Goal: Obtain resource: Download file/media

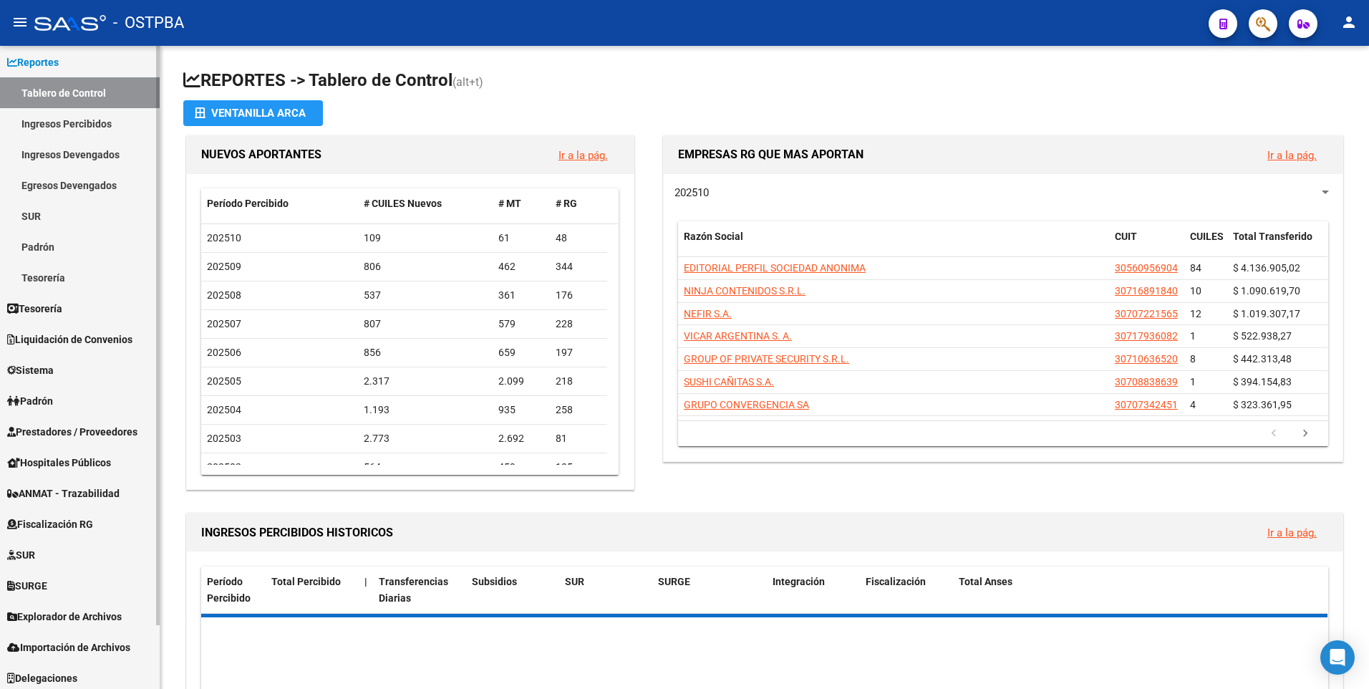
scroll to position [71, 0]
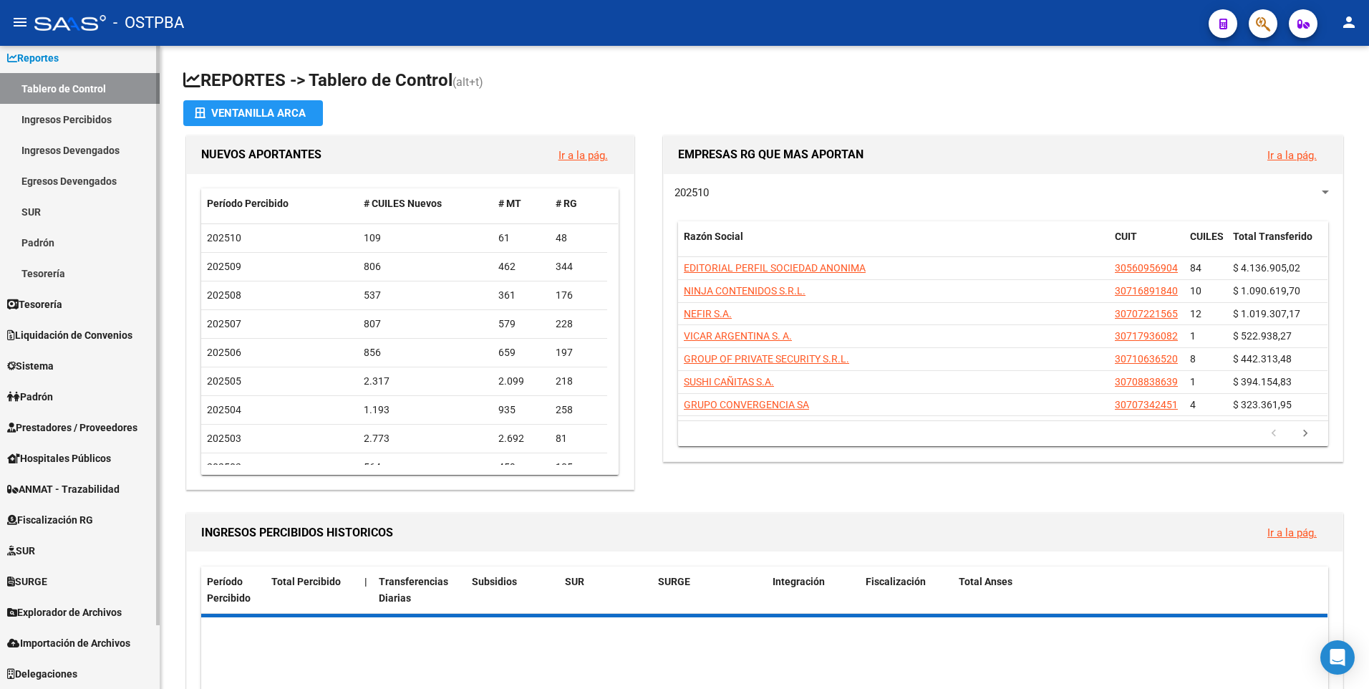
click at [156, 387] on div at bounding box center [158, 399] width 4 height 579
click at [105, 609] on span "Explorador de Archivos" at bounding box center [64, 612] width 115 height 16
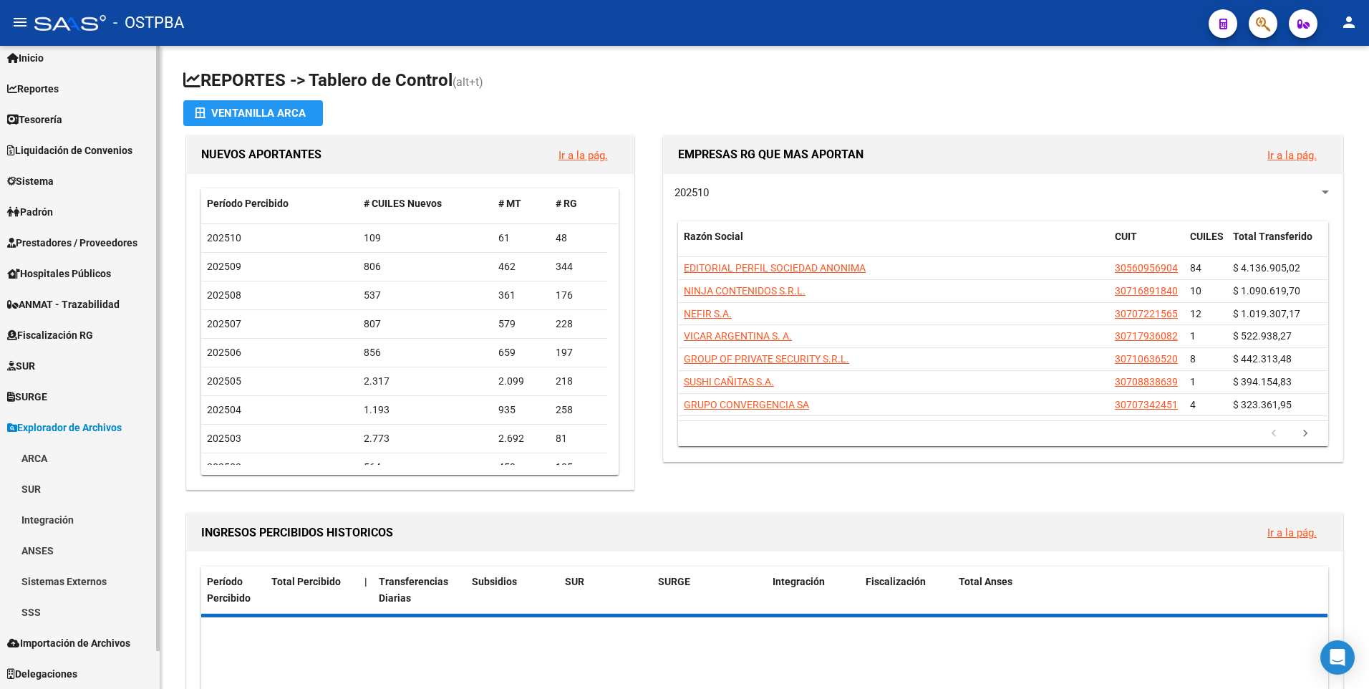
scroll to position [40, 0]
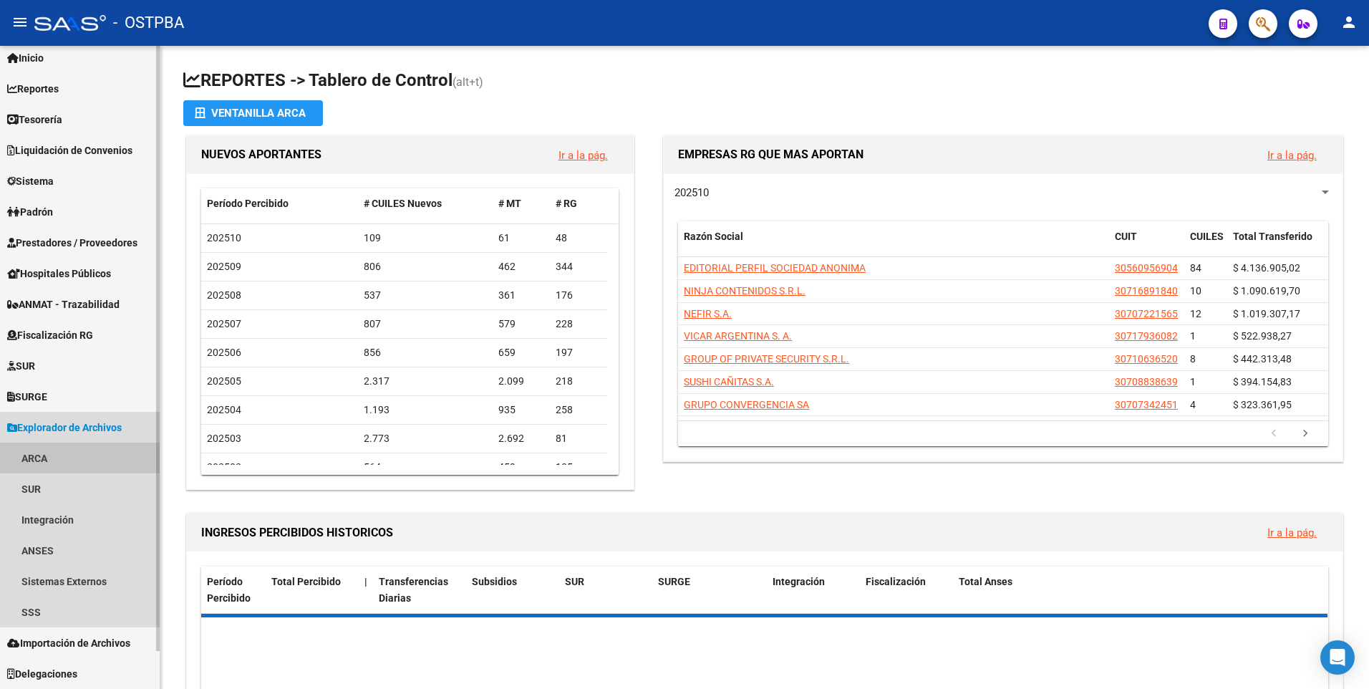
click at [31, 456] on link "ARCA" at bounding box center [80, 457] width 160 height 31
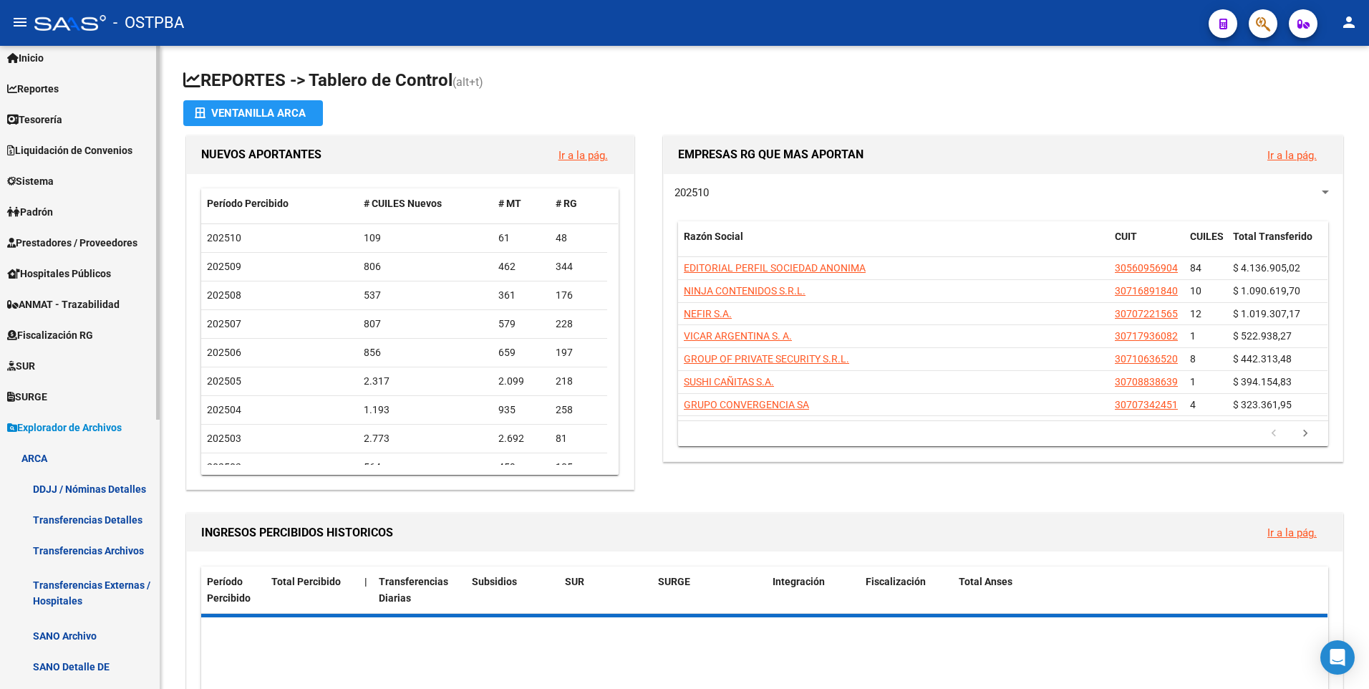
click at [92, 553] on link "Transferencias Archivos" at bounding box center [80, 550] width 160 height 31
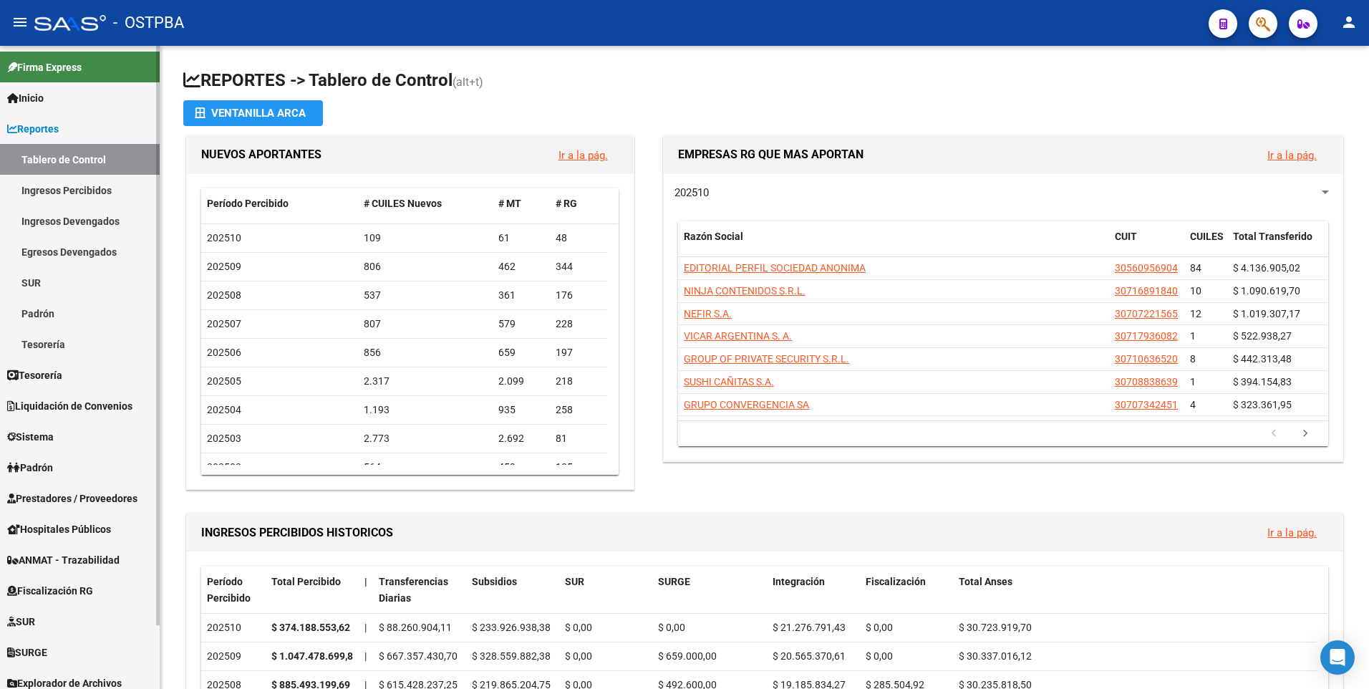
click at [150, 54] on link "Firma Express" at bounding box center [80, 67] width 160 height 31
click at [122, 495] on span "Prestadores / Proveedores" at bounding box center [72, 498] width 130 height 16
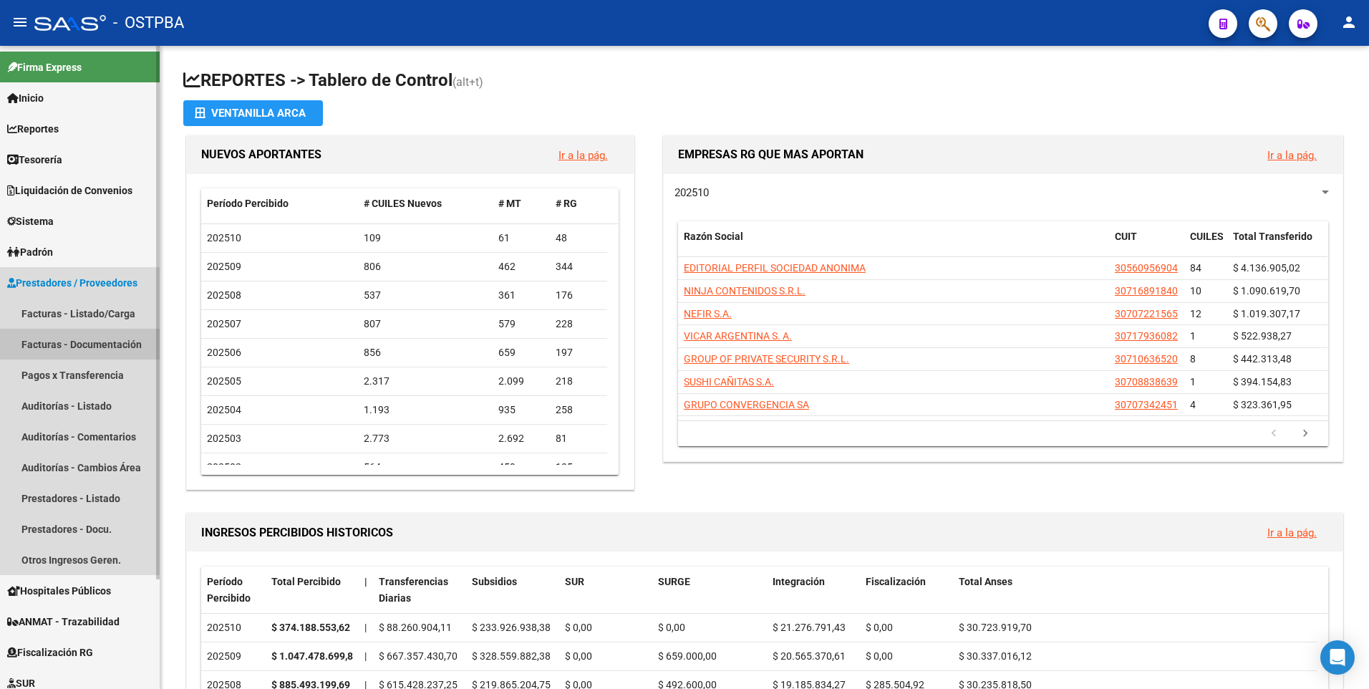
click at [115, 343] on link "Facturas - Documentación" at bounding box center [80, 344] width 160 height 31
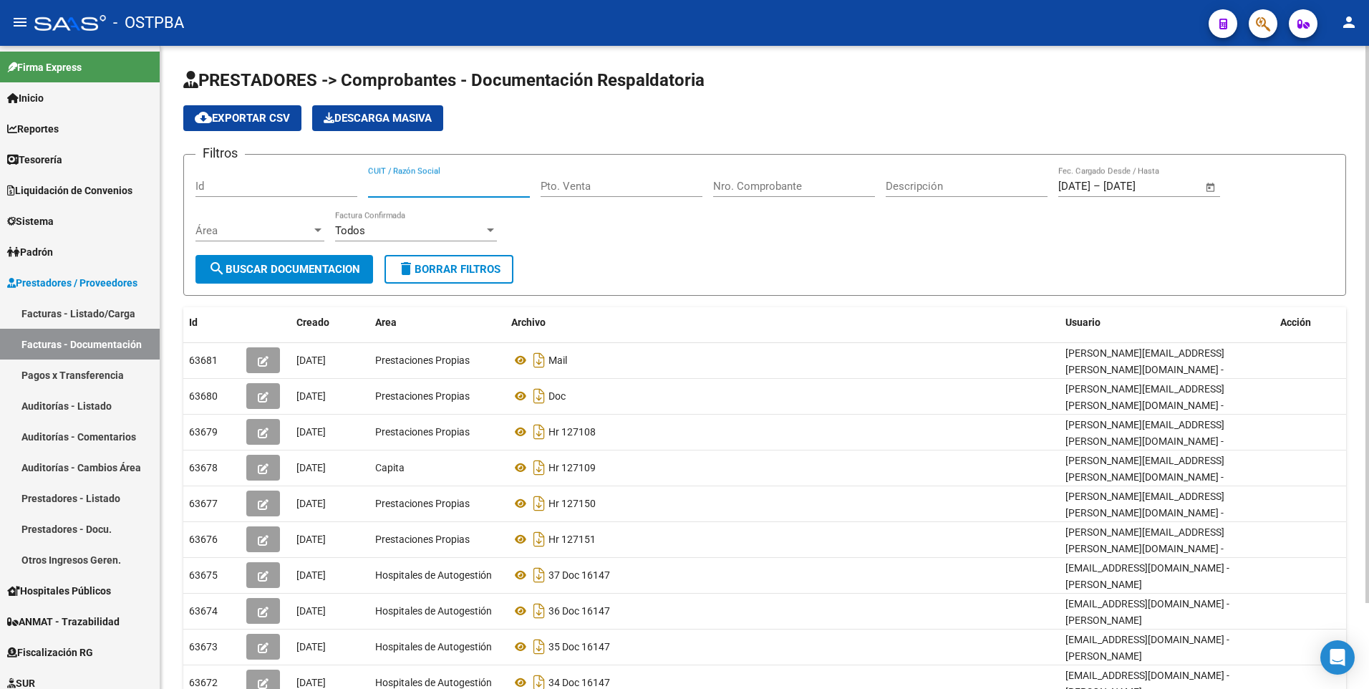
click at [502, 186] on input "CUIT / Razón Social" at bounding box center [449, 186] width 162 height 13
click at [301, 268] on span "search Buscar Documentacion" at bounding box center [284, 269] width 152 height 13
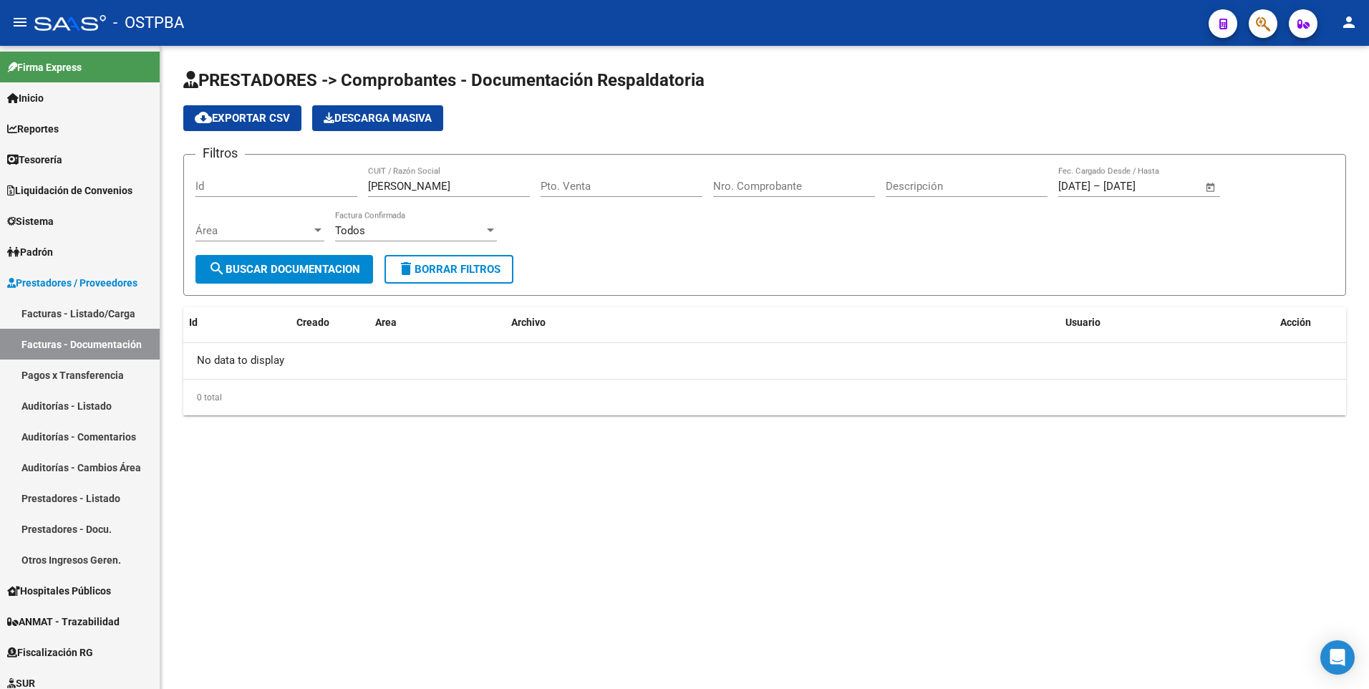
click at [702, 190] on div "Filtros Id [PERSON_NAME] CUIT / Razón Social Pto. Venta Nro. Comprobante Descri…" at bounding box center [764, 210] width 1138 height 89
click at [490, 231] on div at bounding box center [490, 230] width 7 height 4
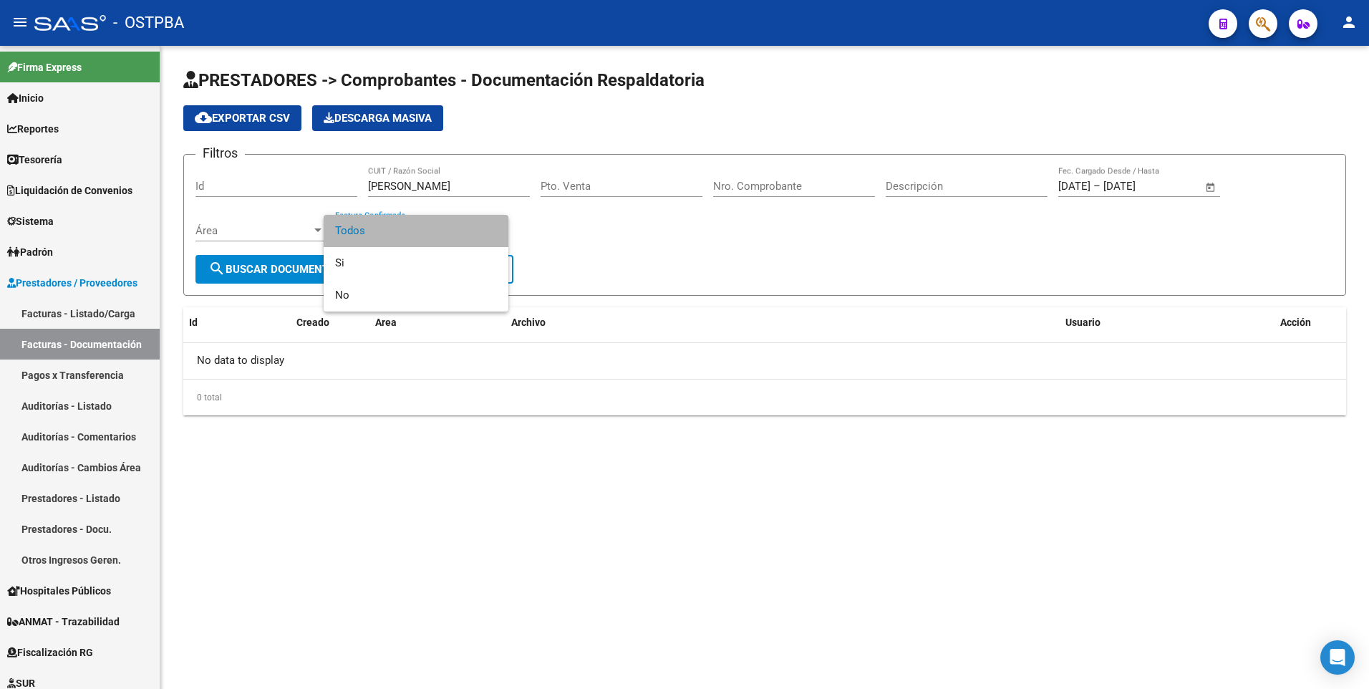
click at [490, 231] on span "Todos" at bounding box center [416, 231] width 162 height 32
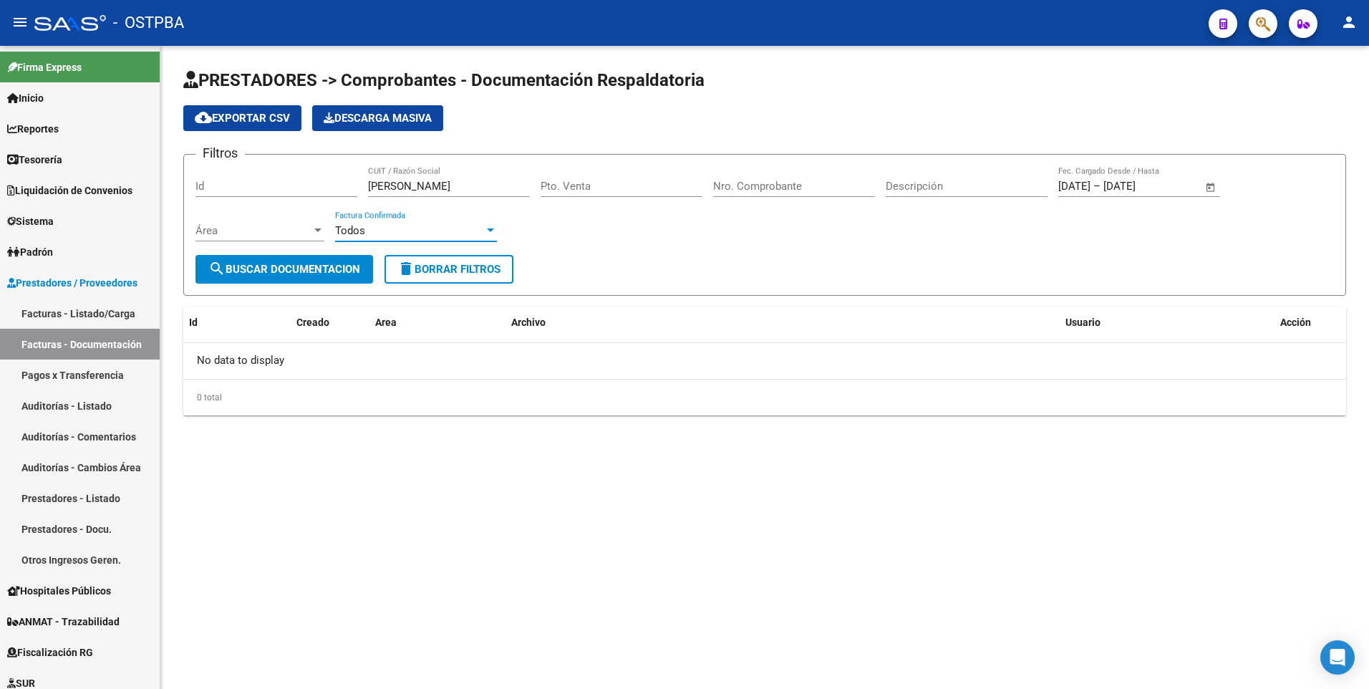
click at [449, 185] on input "[PERSON_NAME]" at bounding box center [449, 186] width 162 height 13
type input "ELDE"
click at [352, 267] on span "search Buscar Documentacion" at bounding box center [284, 269] width 152 height 13
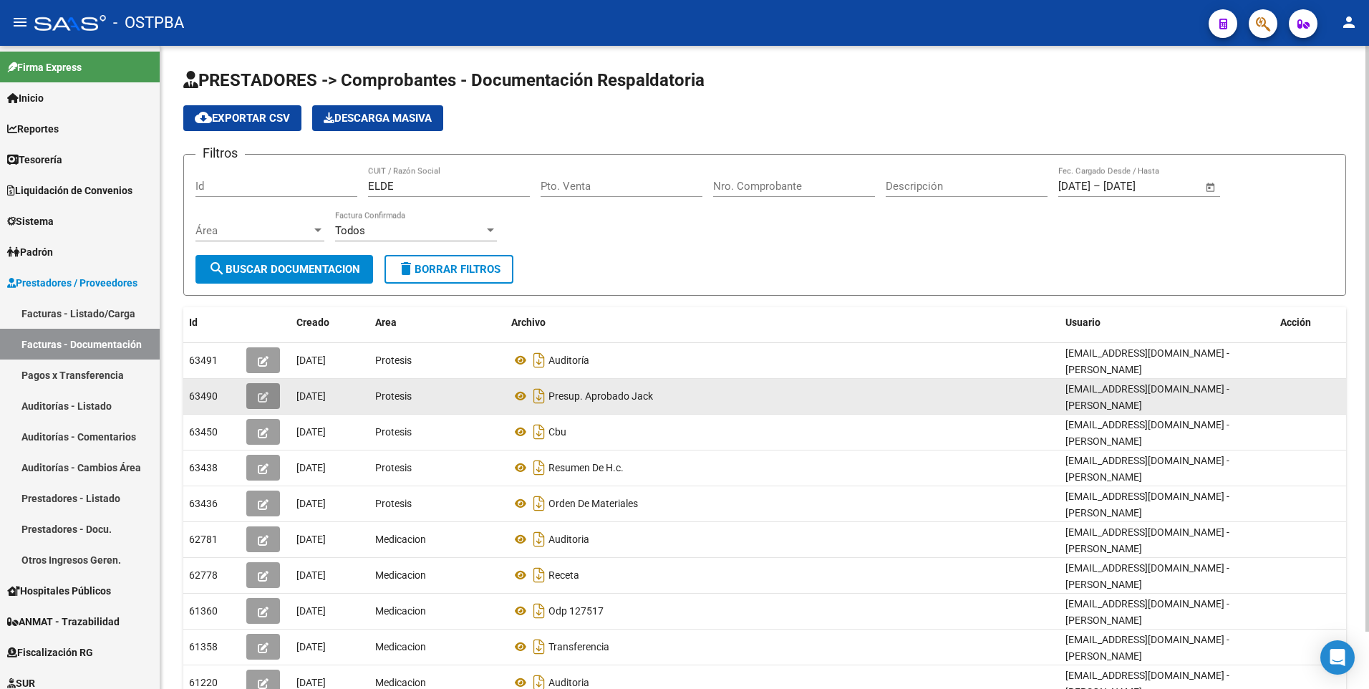
click at [265, 392] on icon "button" at bounding box center [263, 397] width 11 height 11
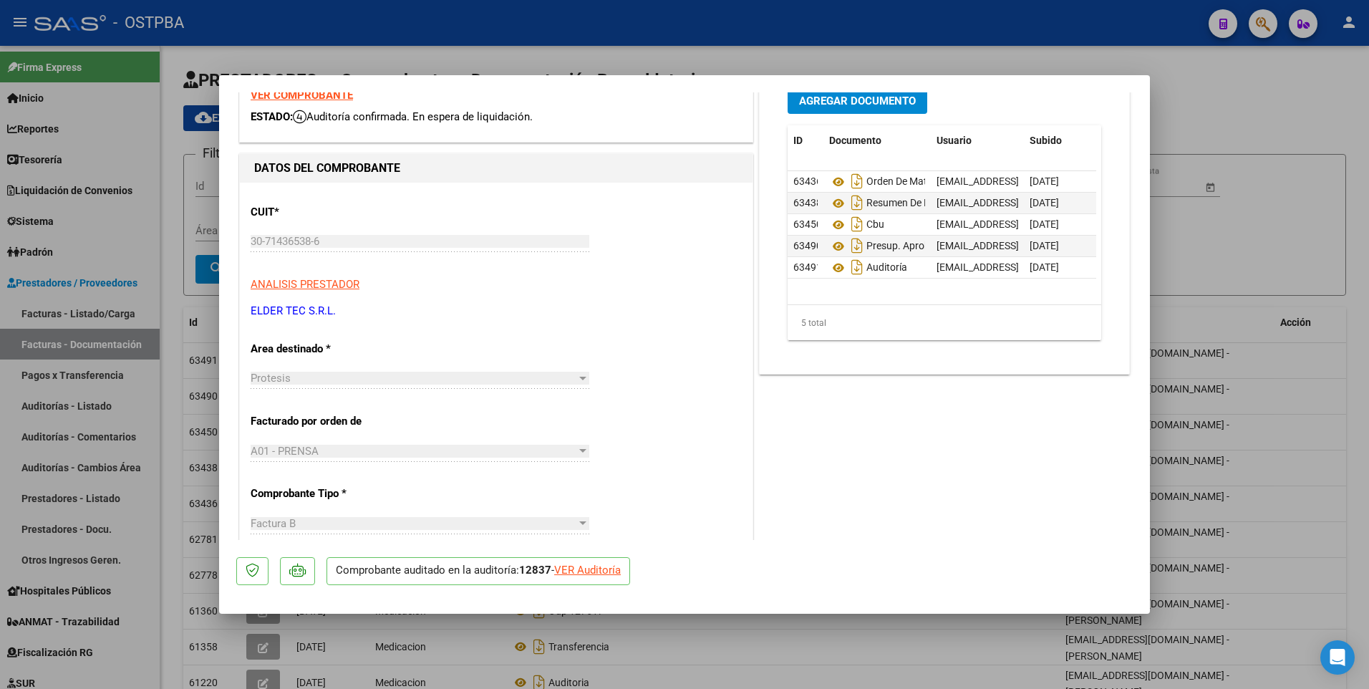
scroll to position [45, 0]
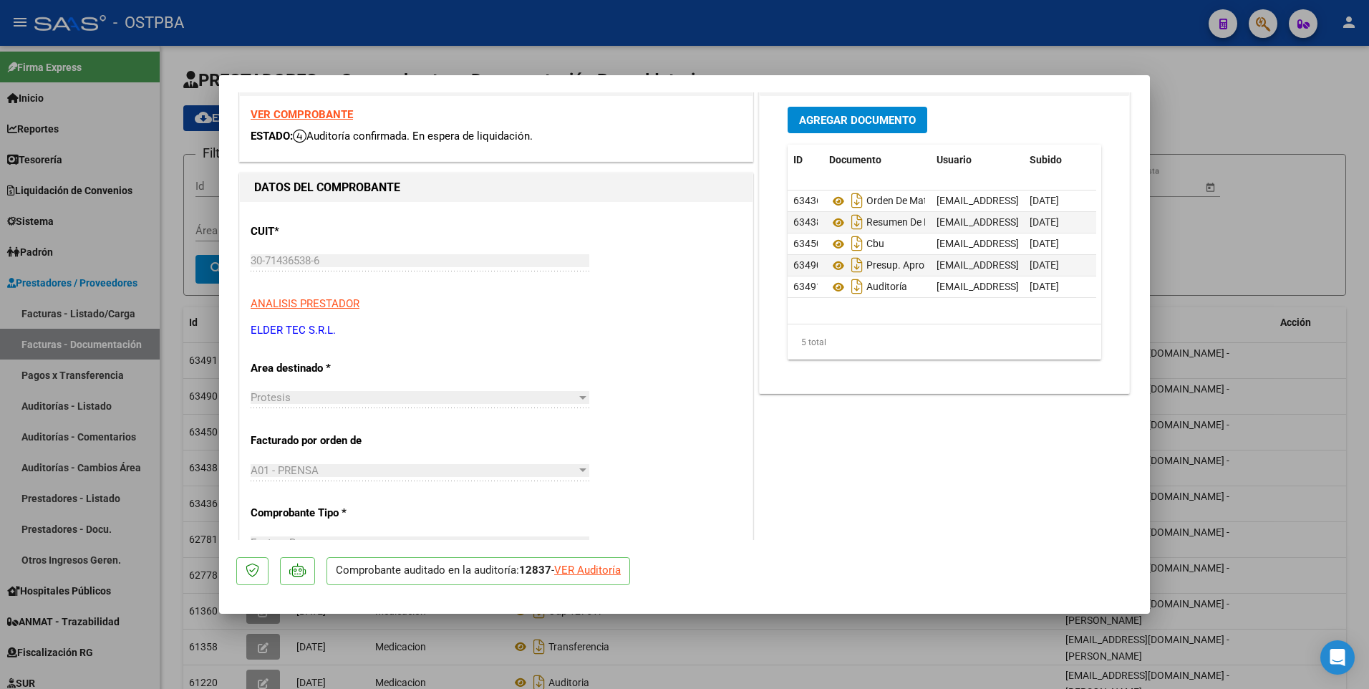
click at [602, 571] on div "VER Auditoría" at bounding box center [587, 570] width 67 height 16
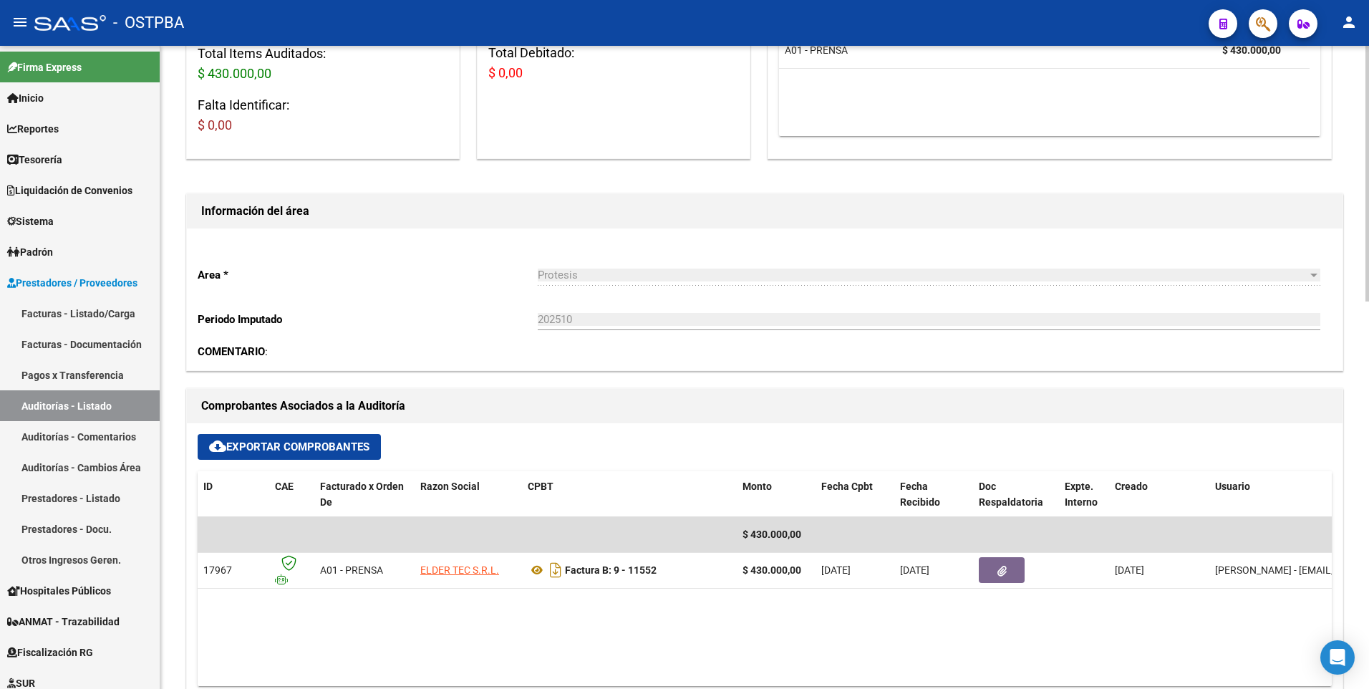
scroll to position [299, 0]
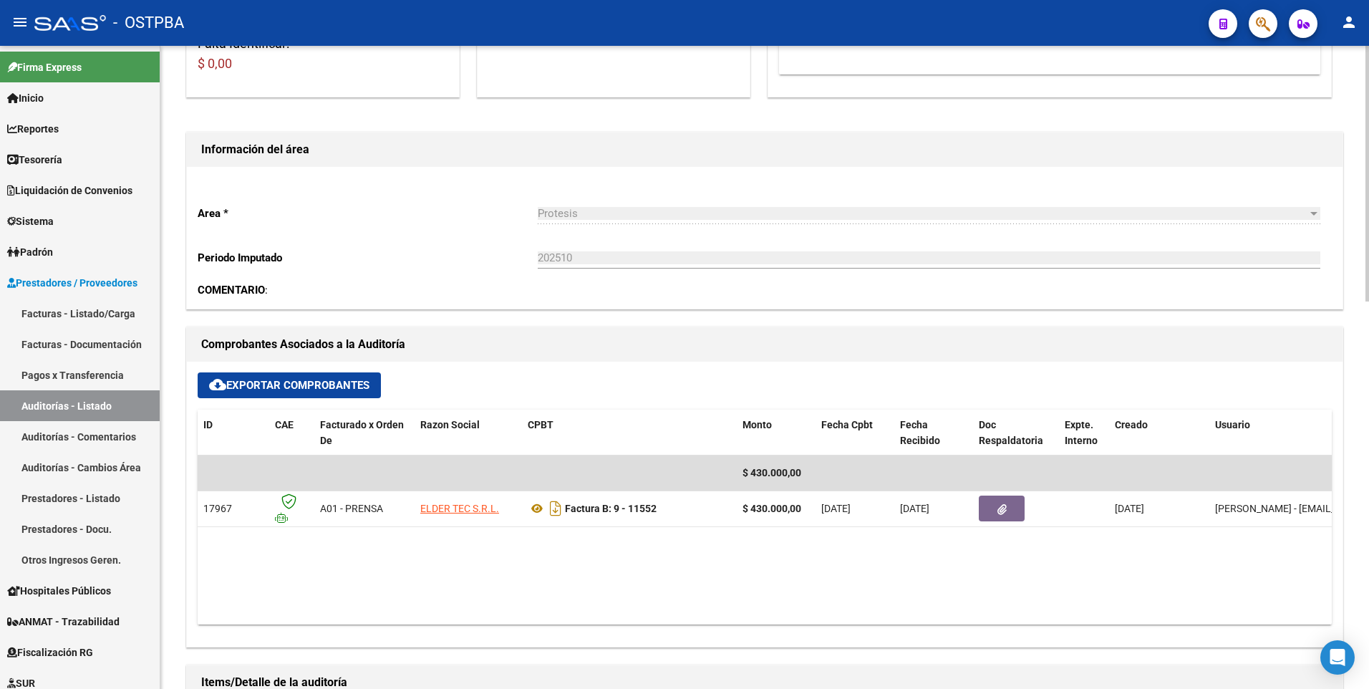
click at [1368, 362] on html "menu - OSTPBA person Firma Express Inicio Calendario SSS Instructivos Contacto …" at bounding box center [684, 344] width 1369 height 689
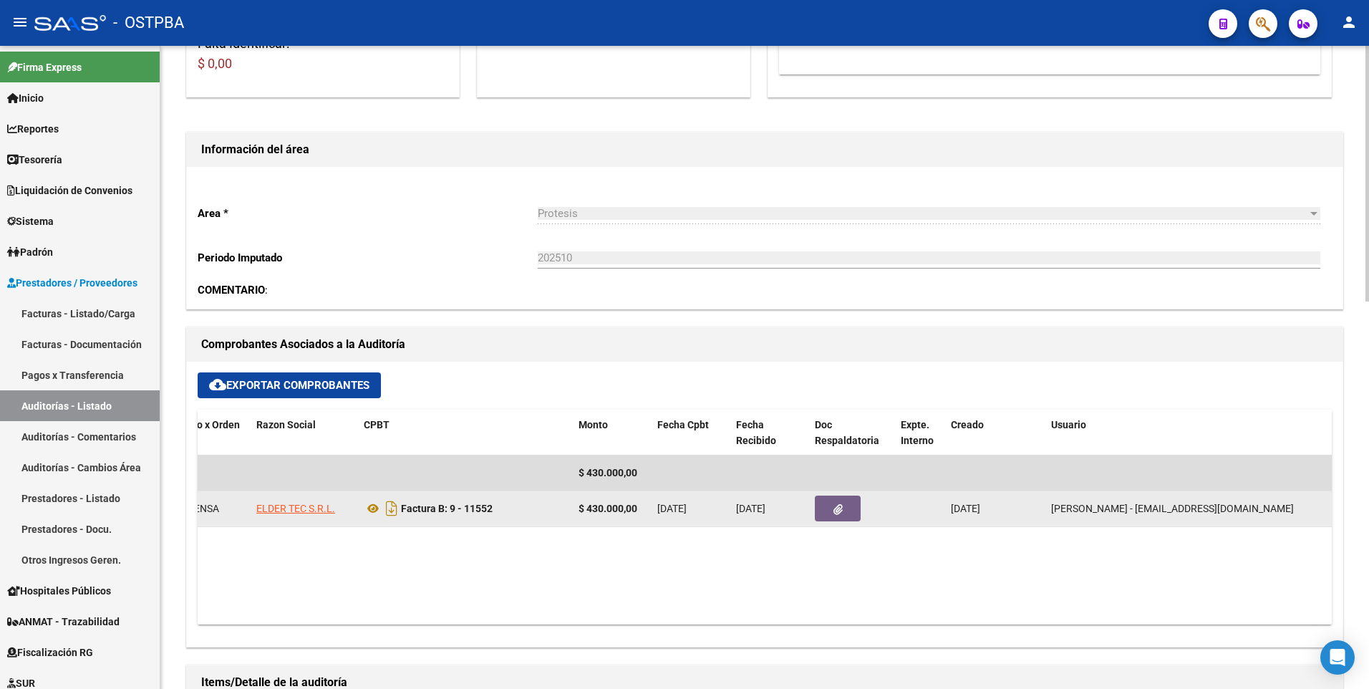
click at [836, 511] on icon "button" at bounding box center [837, 509] width 9 height 11
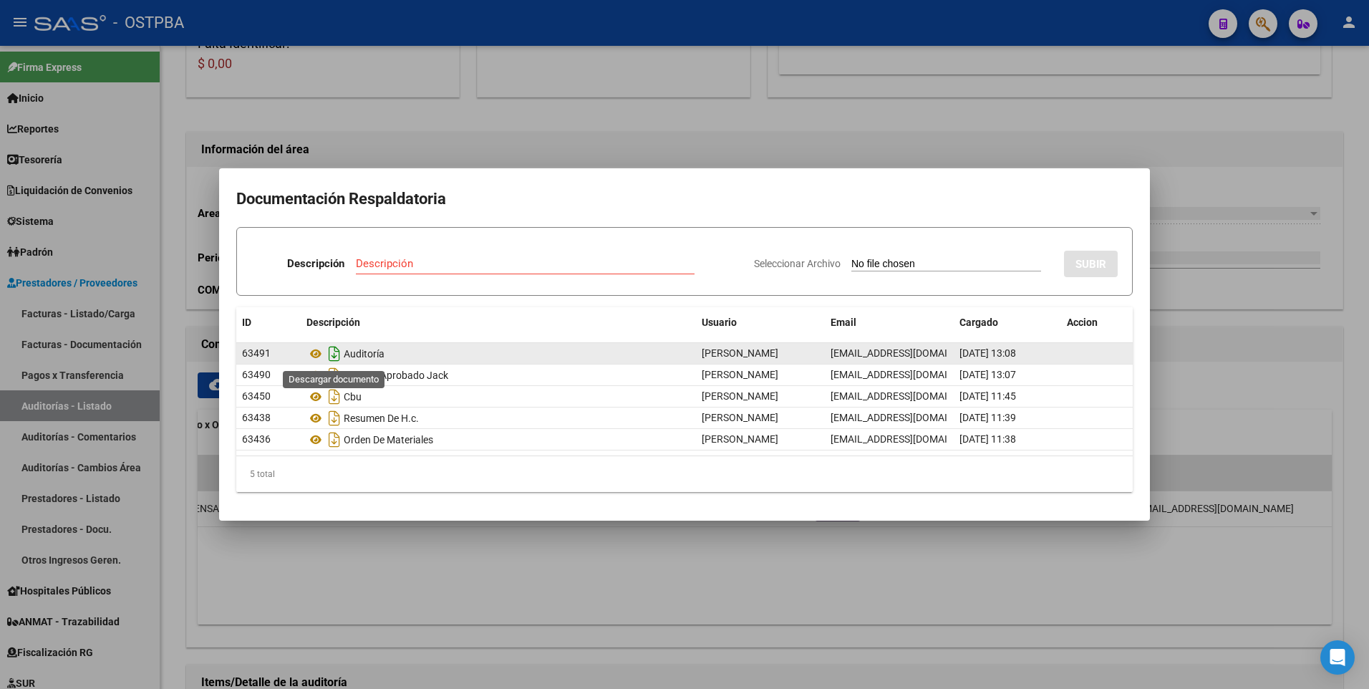
click at [331, 352] on icon "Descargar documento" at bounding box center [334, 353] width 19 height 23
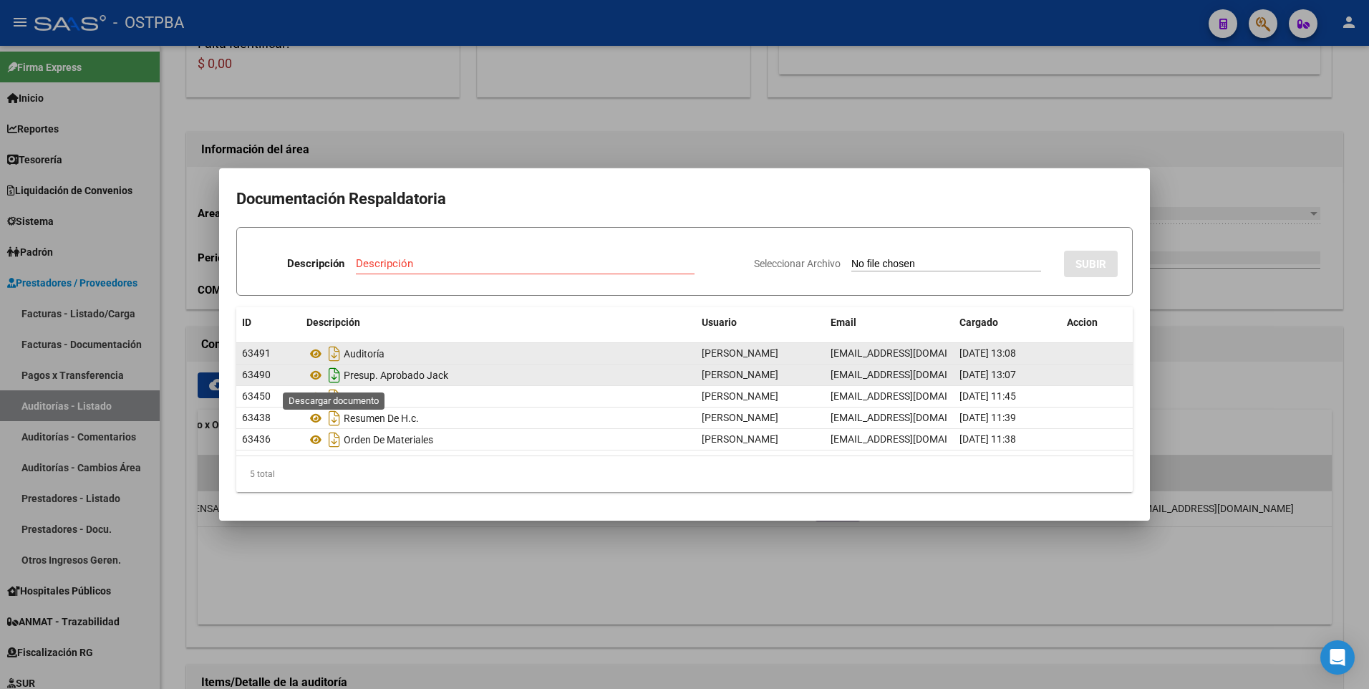
click at [336, 377] on icon "Descargar documento" at bounding box center [334, 375] width 19 height 23
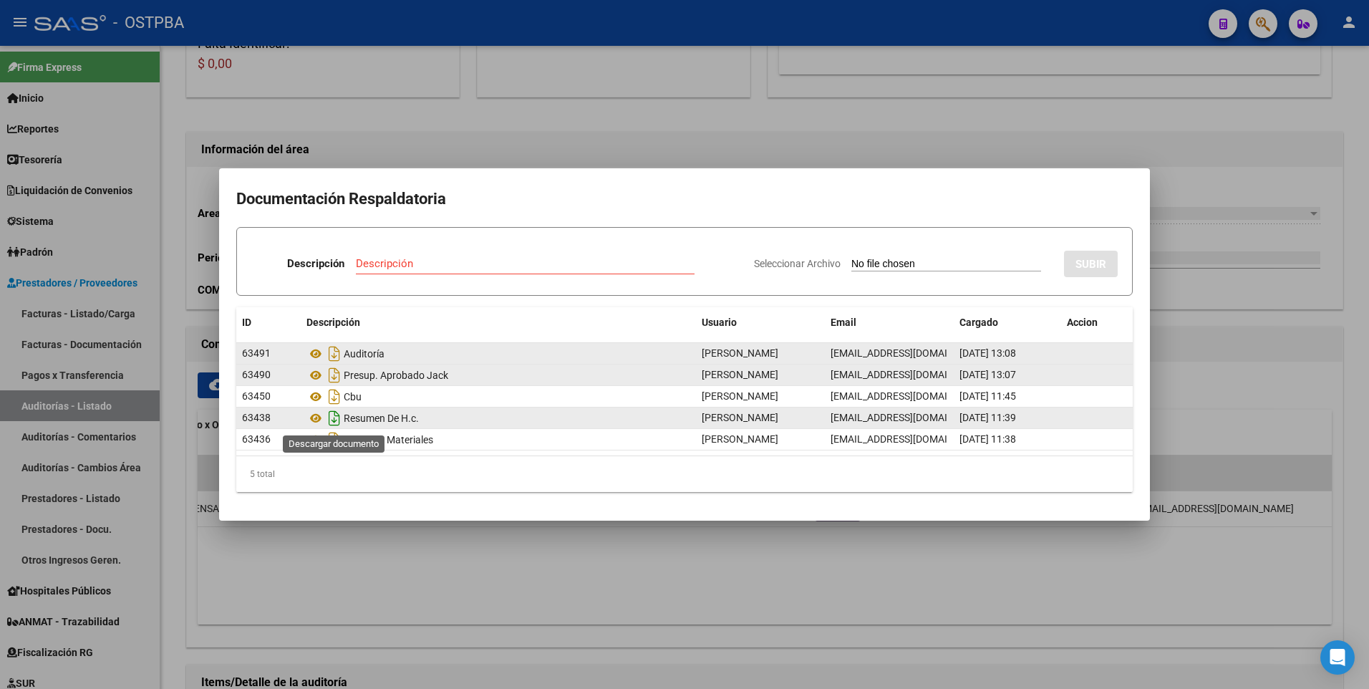
click at [331, 417] on icon "Descargar documento" at bounding box center [334, 418] width 19 height 23
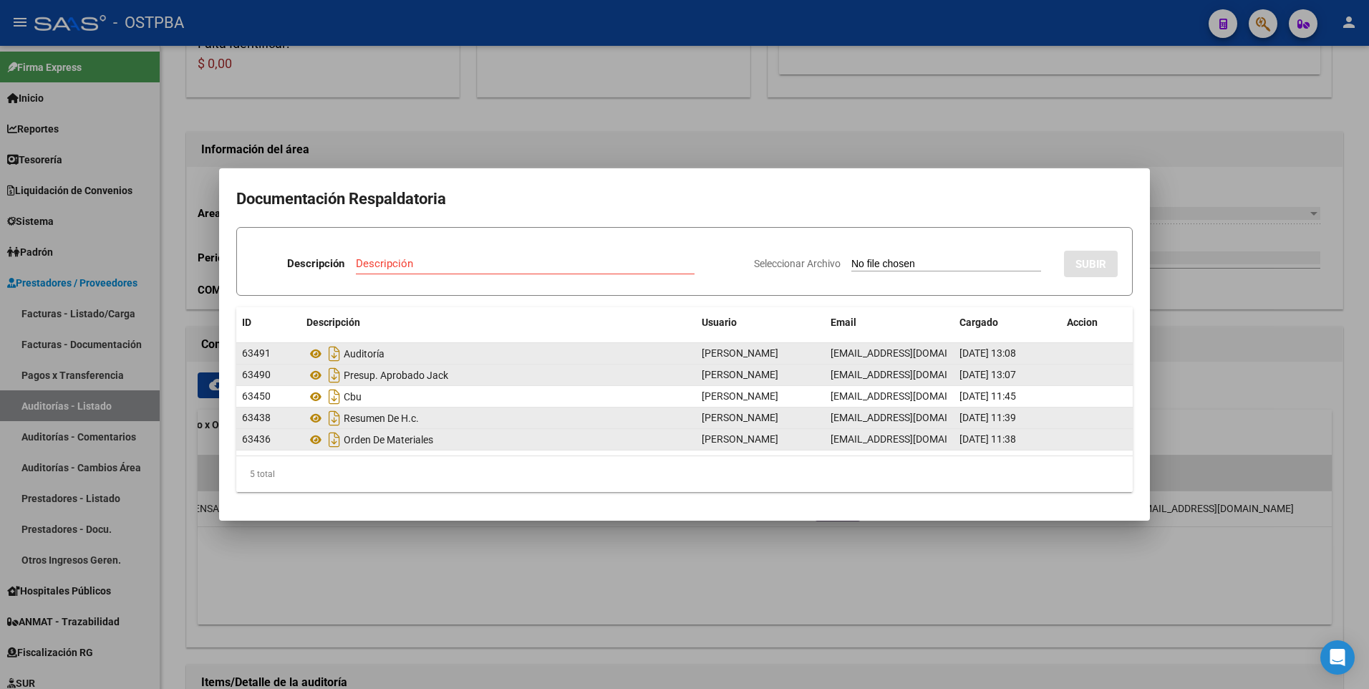
click at [422, 444] on div "Orden De Materiales" at bounding box center [498, 439] width 384 height 23
click at [329, 440] on icon "Descargar documento" at bounding box center [334, 439] width 19 height 23
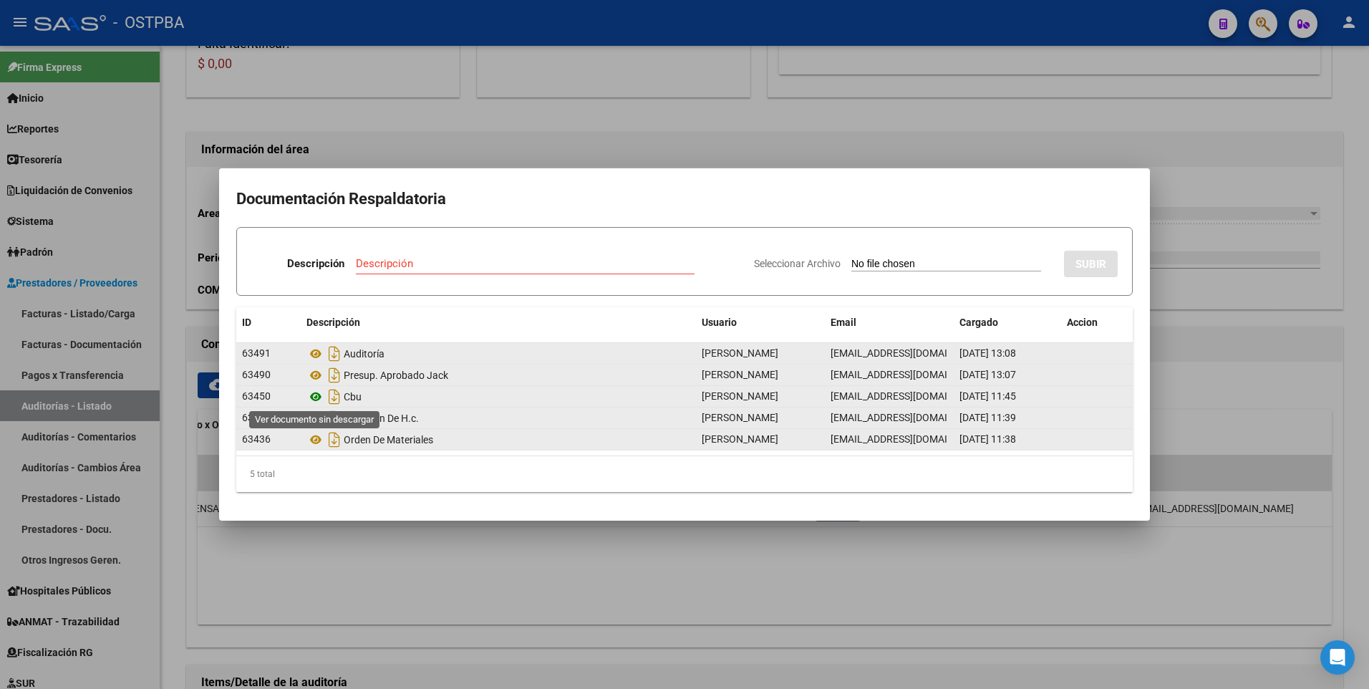
click at [315, 395] on icon at bounding box center [315, 396] width 19 height 17
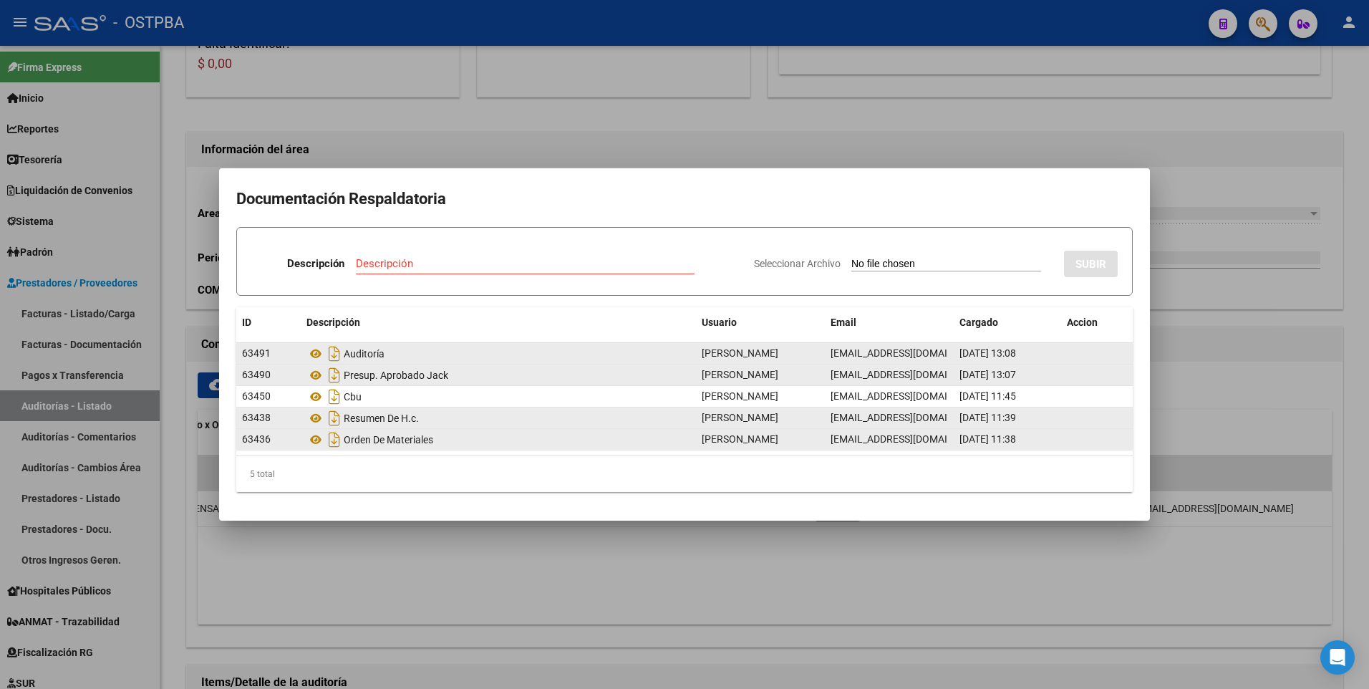
click at [111, 410] on div at bounding box center [684, 344] width 1369 height 689
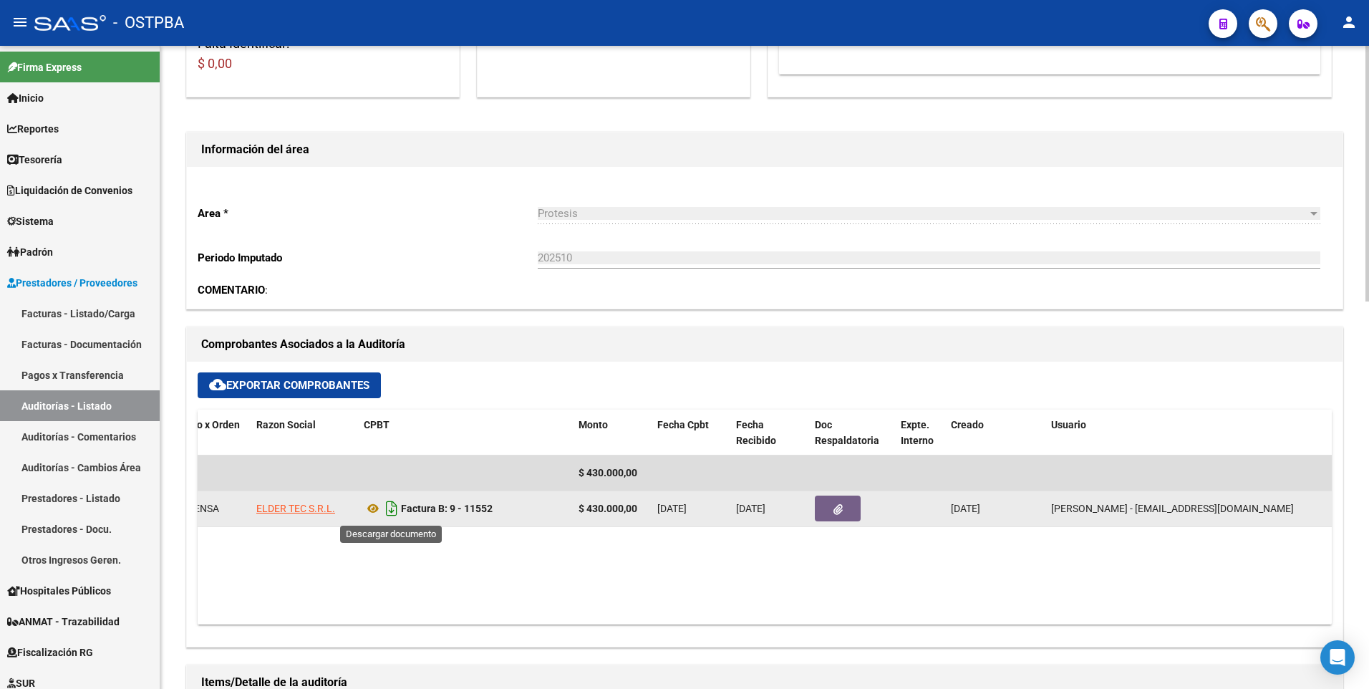
click at [388, 508] on icon "Descargar documento" at bounding box center [391, 508] width 19 height 23
click at [845, 510] on button "button" at bounding box center [838, 508] width 46 height 26
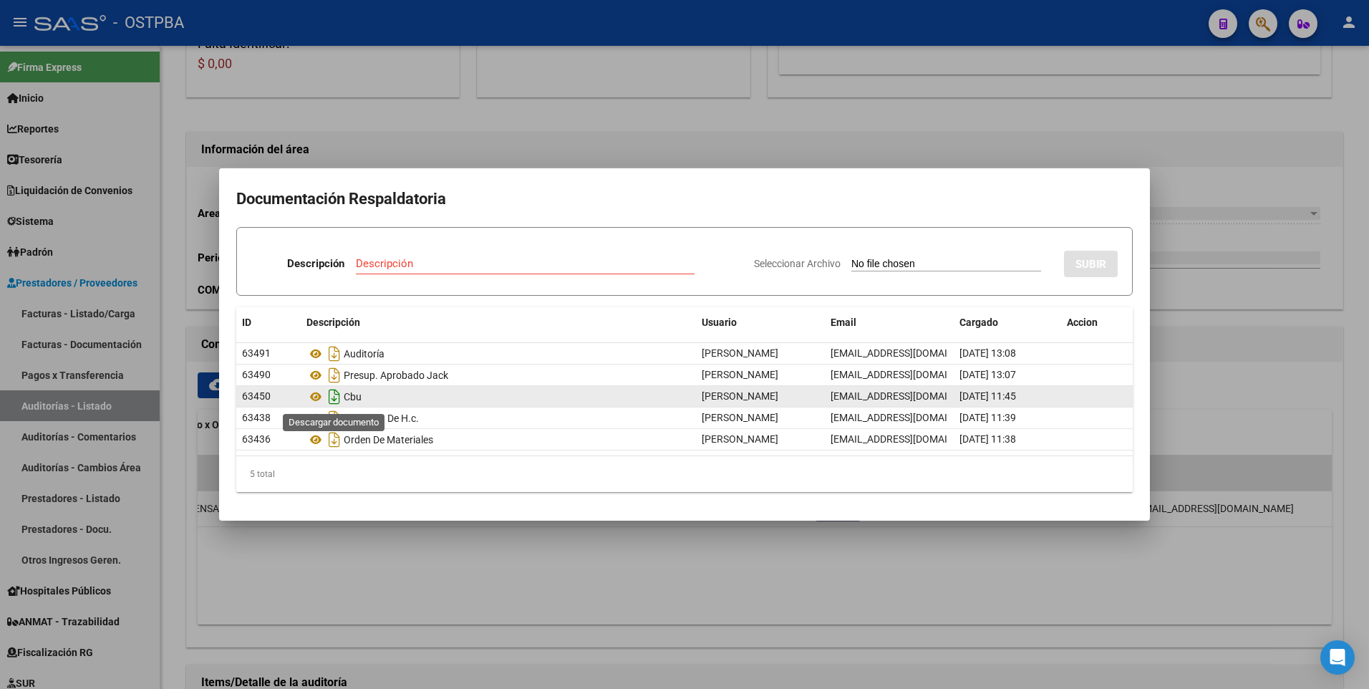
click at [331, 395] on icon "Descargar documento" at bounding box center [334, 396] width 19 height 23
